Goal: Task Accomplishment & Management: Manage account settings

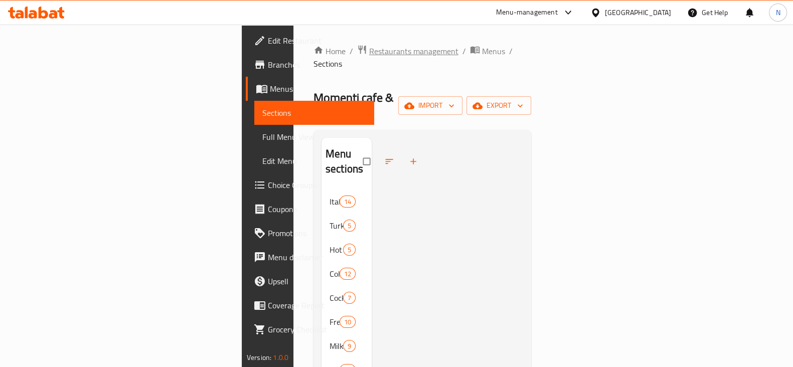
click at [369, 55] on span "Restaurants management" at bounding box center [413, 51] width 89 height 12
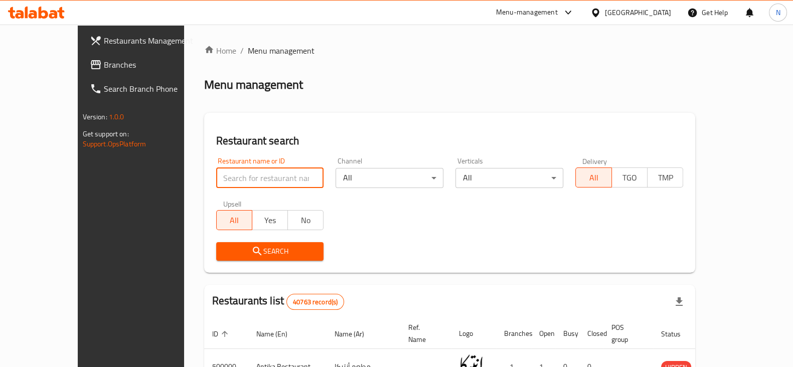
click at [223, 171] on input "search" at bounding box center [270, 178] width 108 height 20
type input "501372"
click button "Search" at bounding box center [270, 251] width 108 height 19
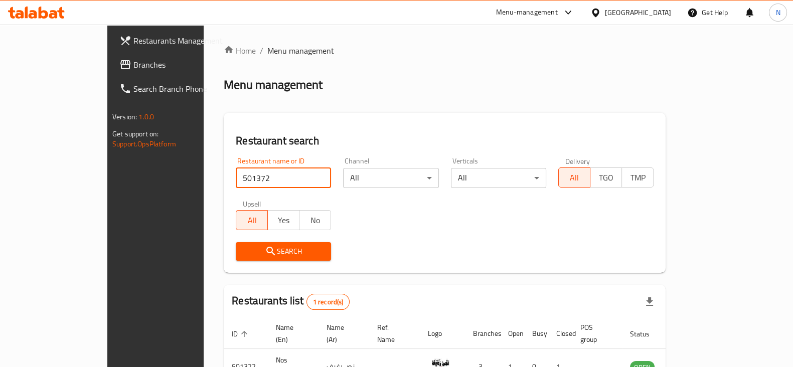
scroll to position [60, 0]
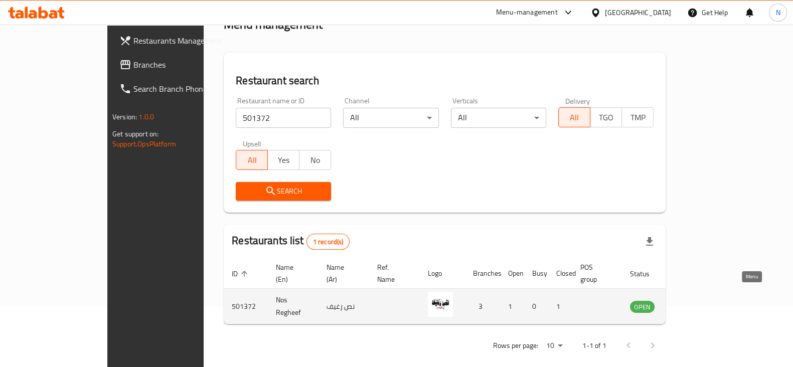
click at [694, 303] on icon "enhanced table" at bounding box center [688, 307] width 11 height 9
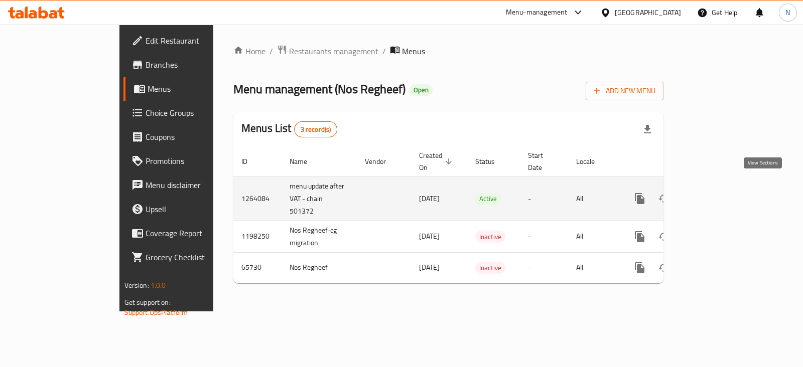
click at [718, 193] on icon "enhanced table" at bounding box center [712, 199] width 12 height 12
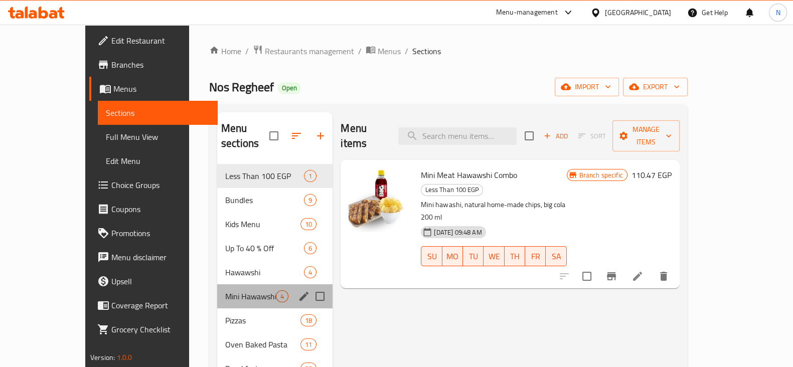
click at [217, 287] on div "Mini Hawawshi 4" at bounding box center [274, 296] width 115 height 24
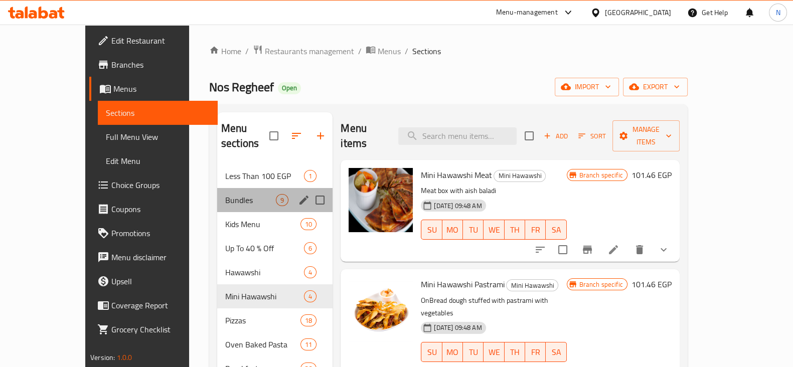
click at [217, 191] on div "Bundles 9" at bounding box center [274, 200] width 115 height 24
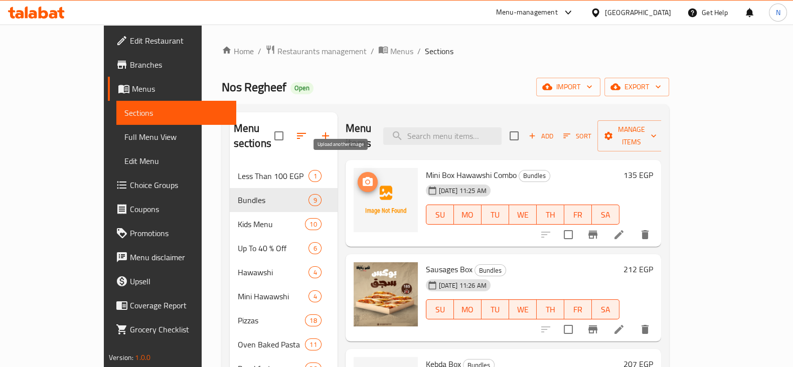
click at [358, 175] on button "upload picture" at bounding box center [368, 182] width 20 height 20
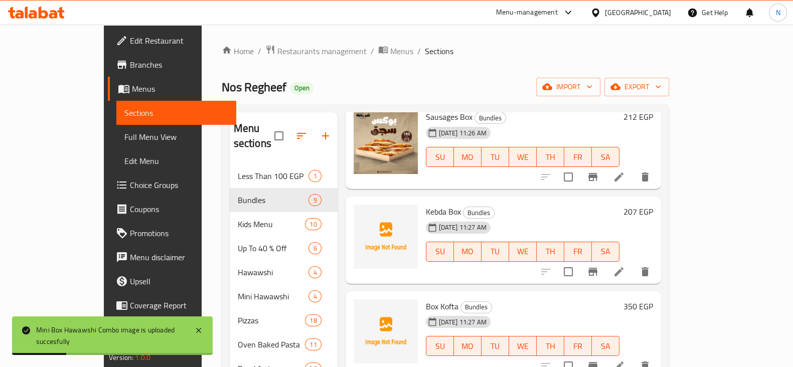
scroll to position [158, 0]
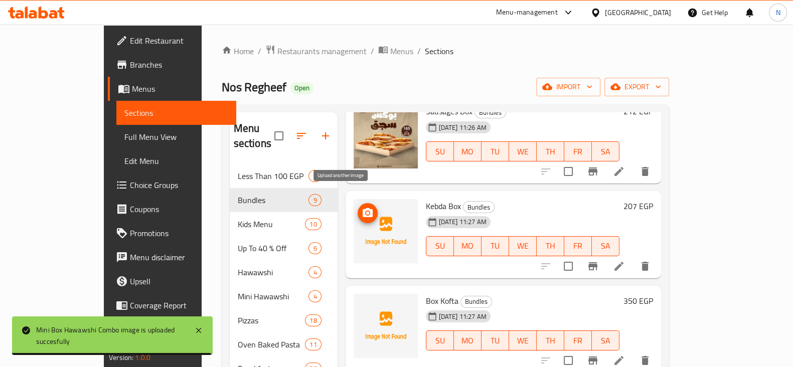
click at [362, 207] on icon "upload picture" at bounding box center [368, 213] width 12 height 12
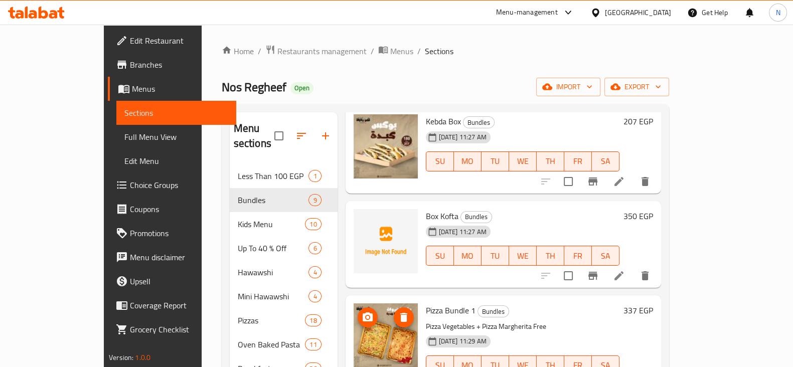
scroll to position [231, 0]
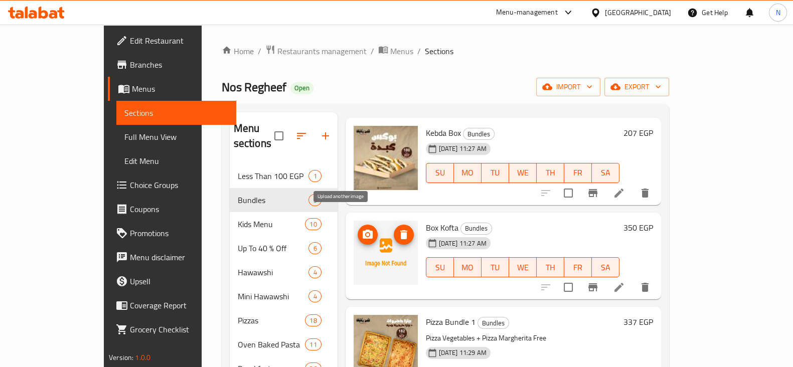
click at [363, 230] on icon "upload picture" at bounding box center [368, 234] width 10 height 9
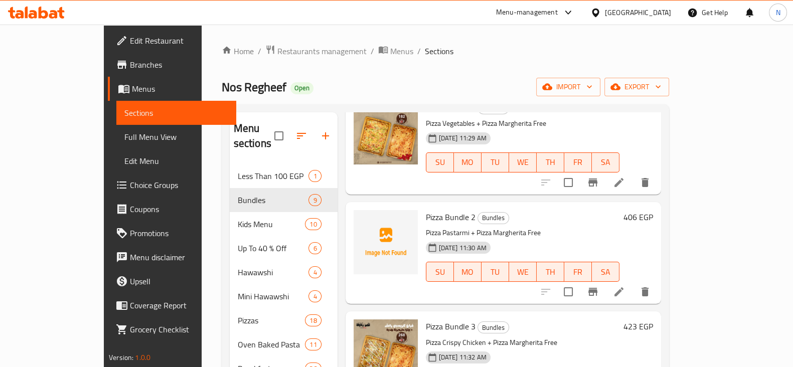
scroll to position [475, 0]
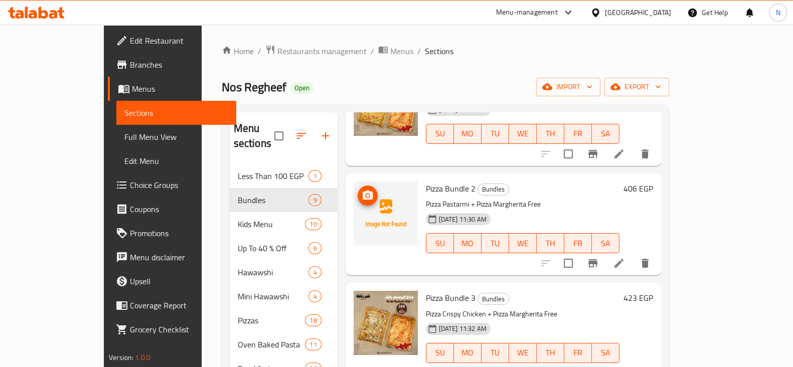
click at [354, 188] on img at bounding box center [386, 214] width 64 height 64
click at [363, 191] on icon "upload picture" at bounding box center [368, 195] width 10 height 9
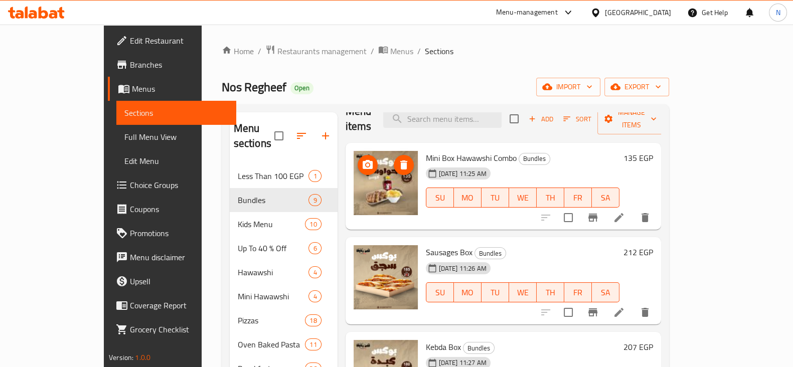
scroll to position [0, 0]
